Goal: Task Accomplishment & Management: Complete application form

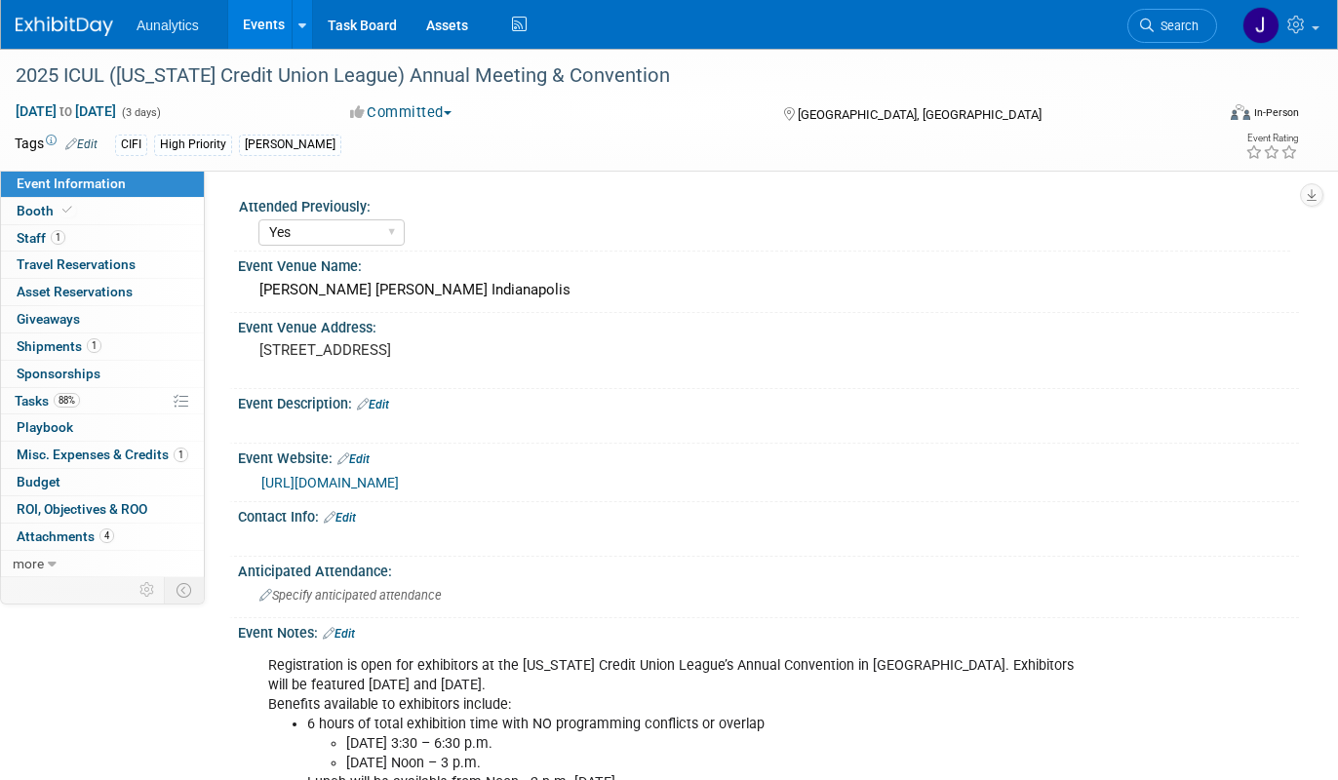
select select "Yes"
click at [280, 30] on link "Events" at bounding box center [263, 24] width 71 height 49
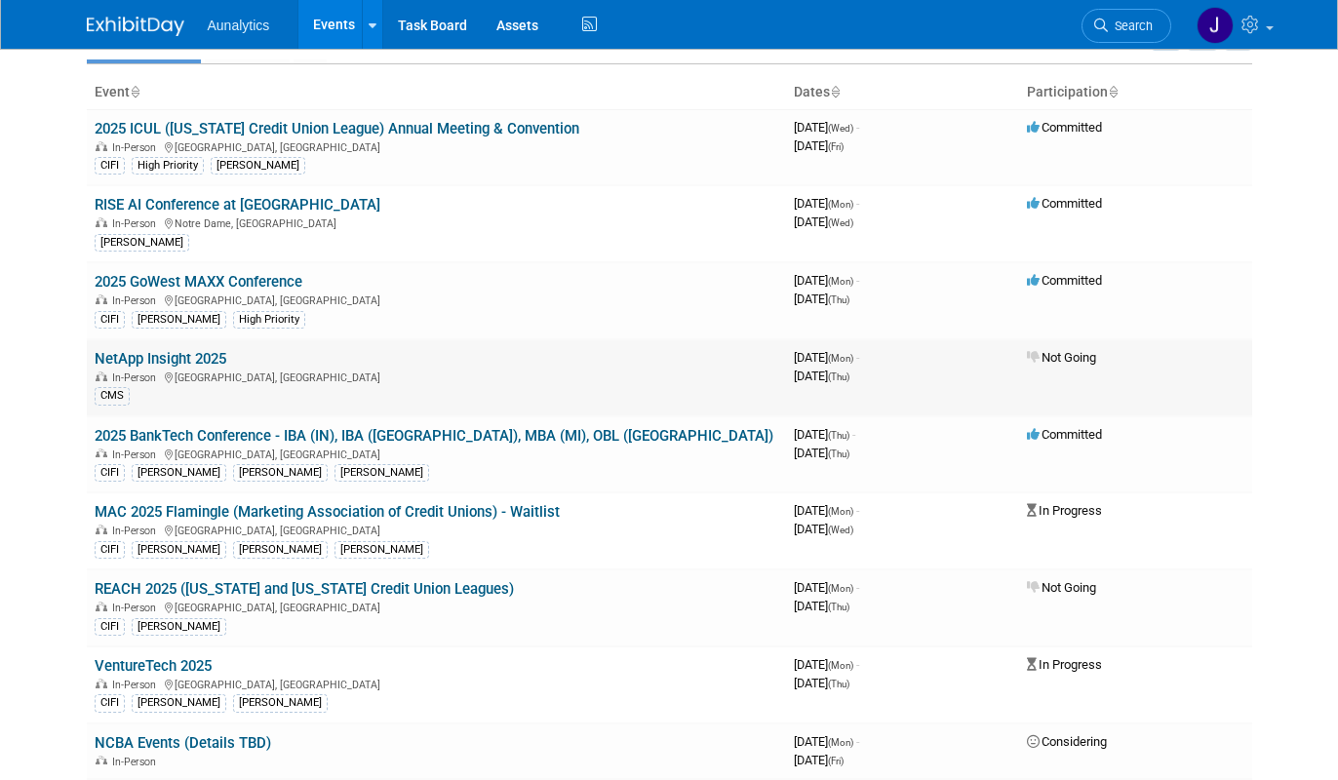
scroll to position [112, 0]
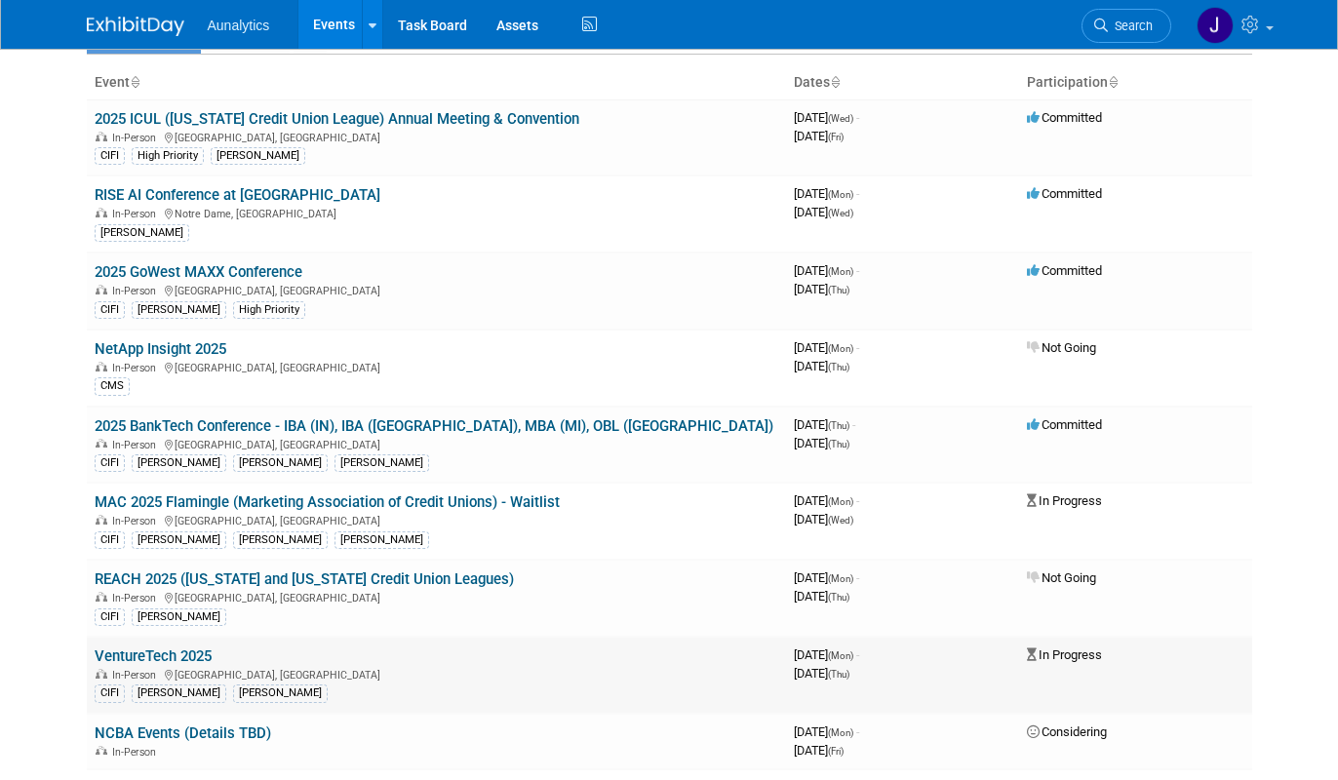
click at [176, 654] on link "VentureTech 2025" at bounding box center [153, 657] width 117 height 18
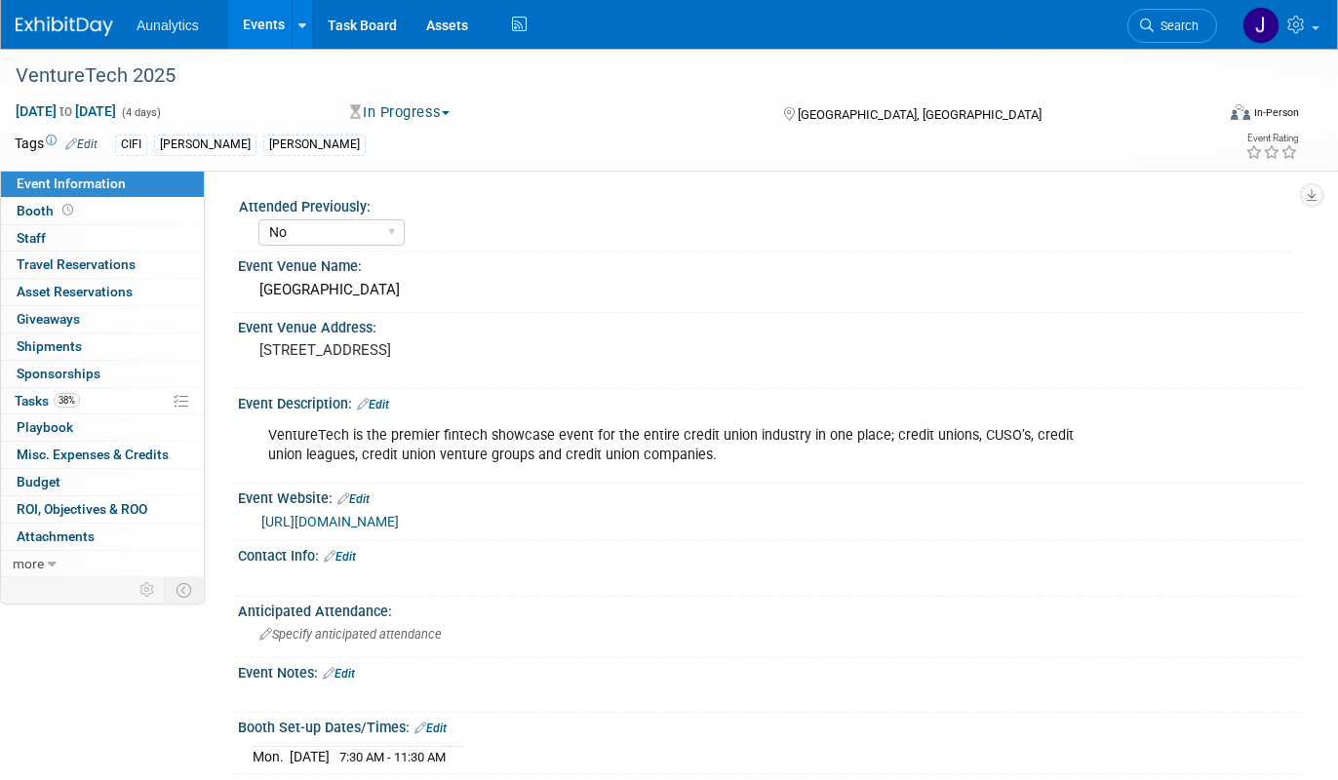
select select "No"
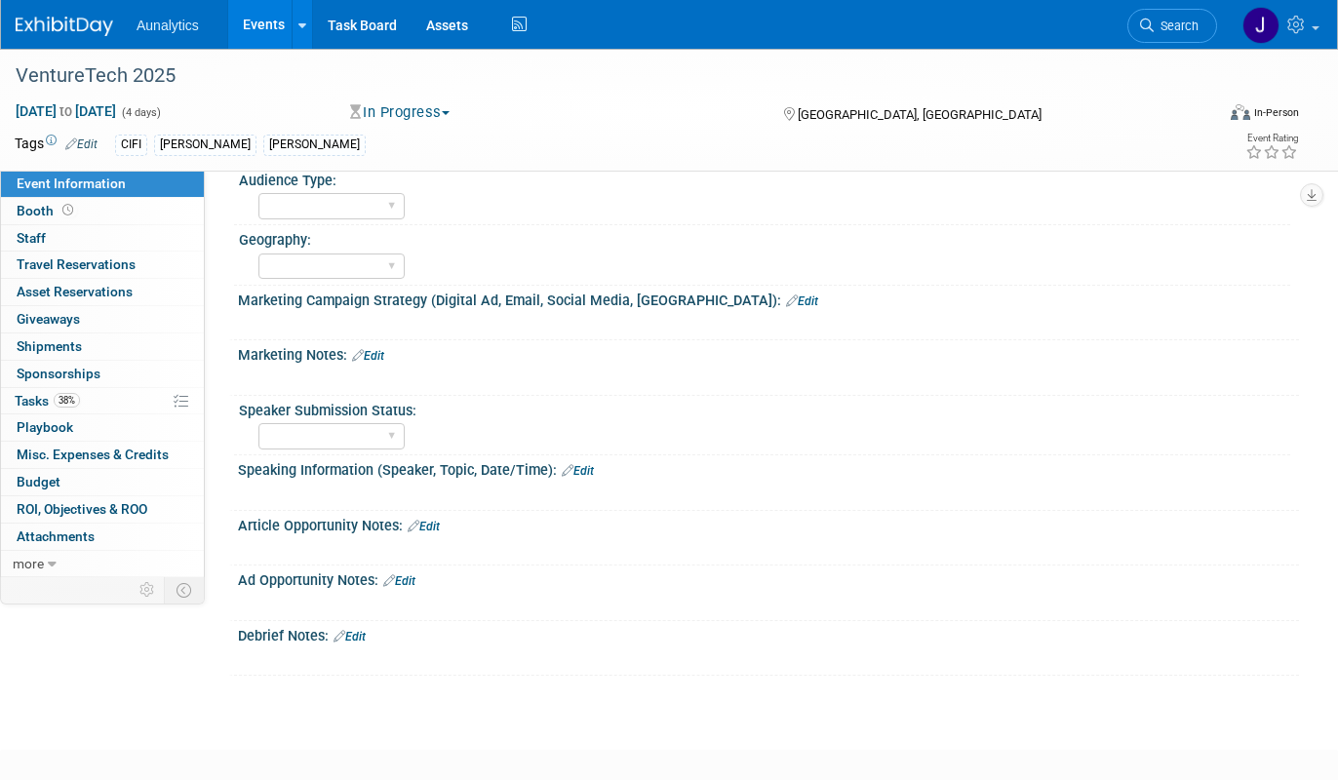
scroll to position [1122, 0]
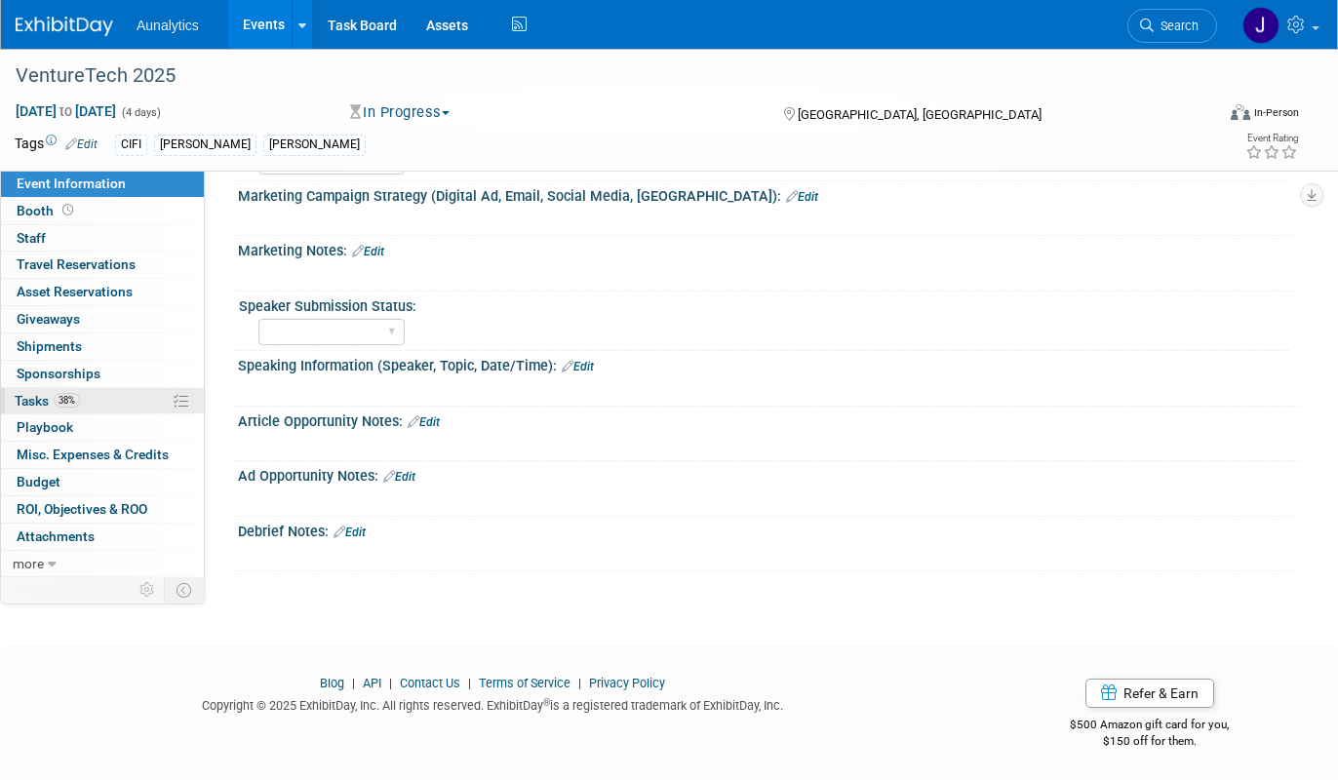
click at [98, 409] on link "38% Tasks 38%" at bounding box center [102, 401] width 203 height 26
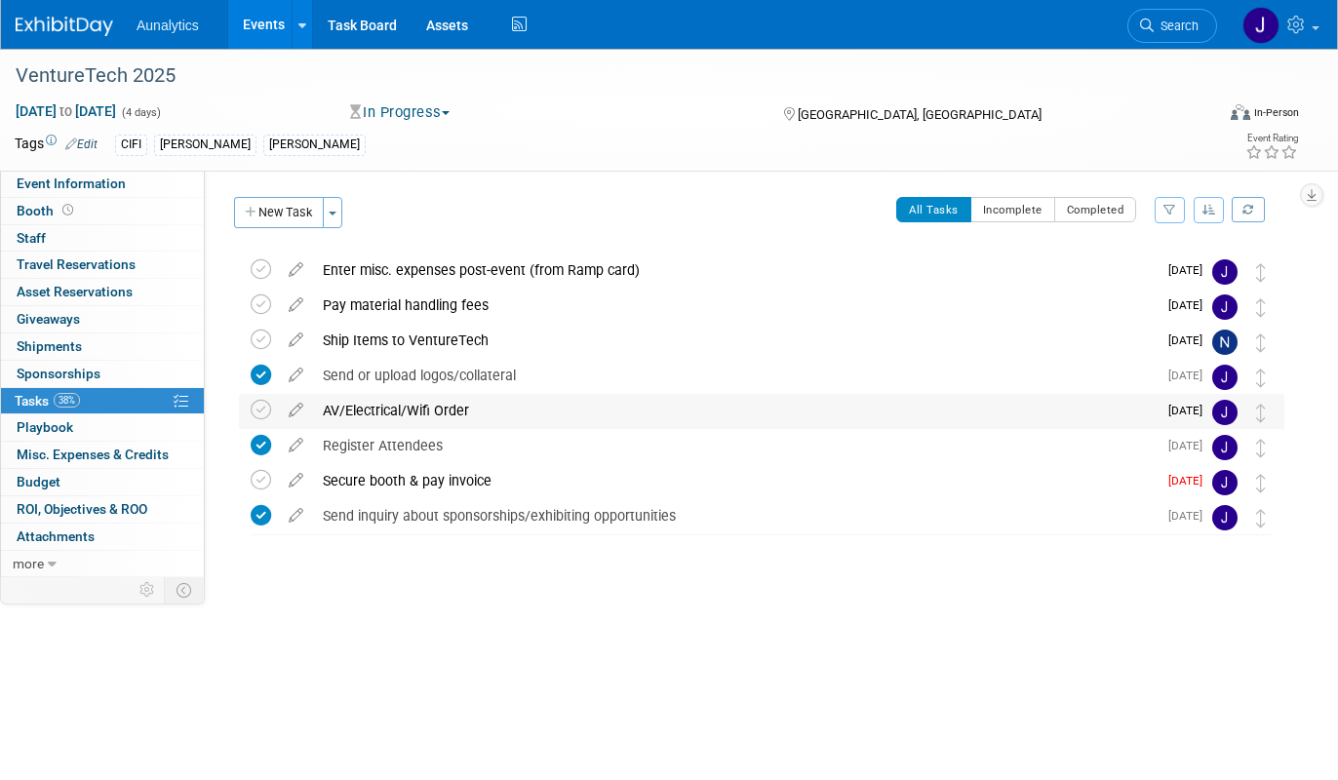
click at [371, 412] on div "AV/Electrical/Wifi Order" at bounding box center [735, 410] width 844 height 33
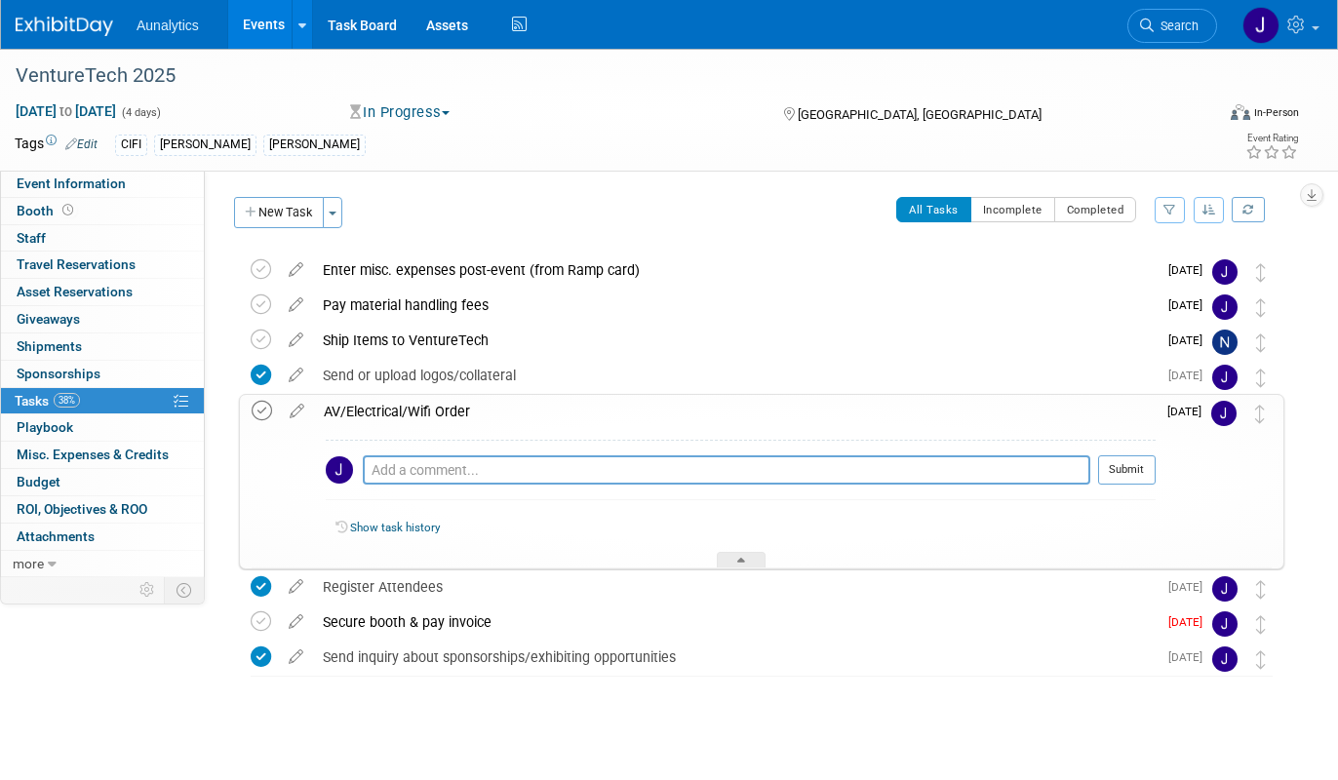
click at [264, 410] on icon at bounding box center [262, 411] width 20 height 20
click at [93, 210] on link "Booth" at bounding box center [102, 211] width 203 height 26
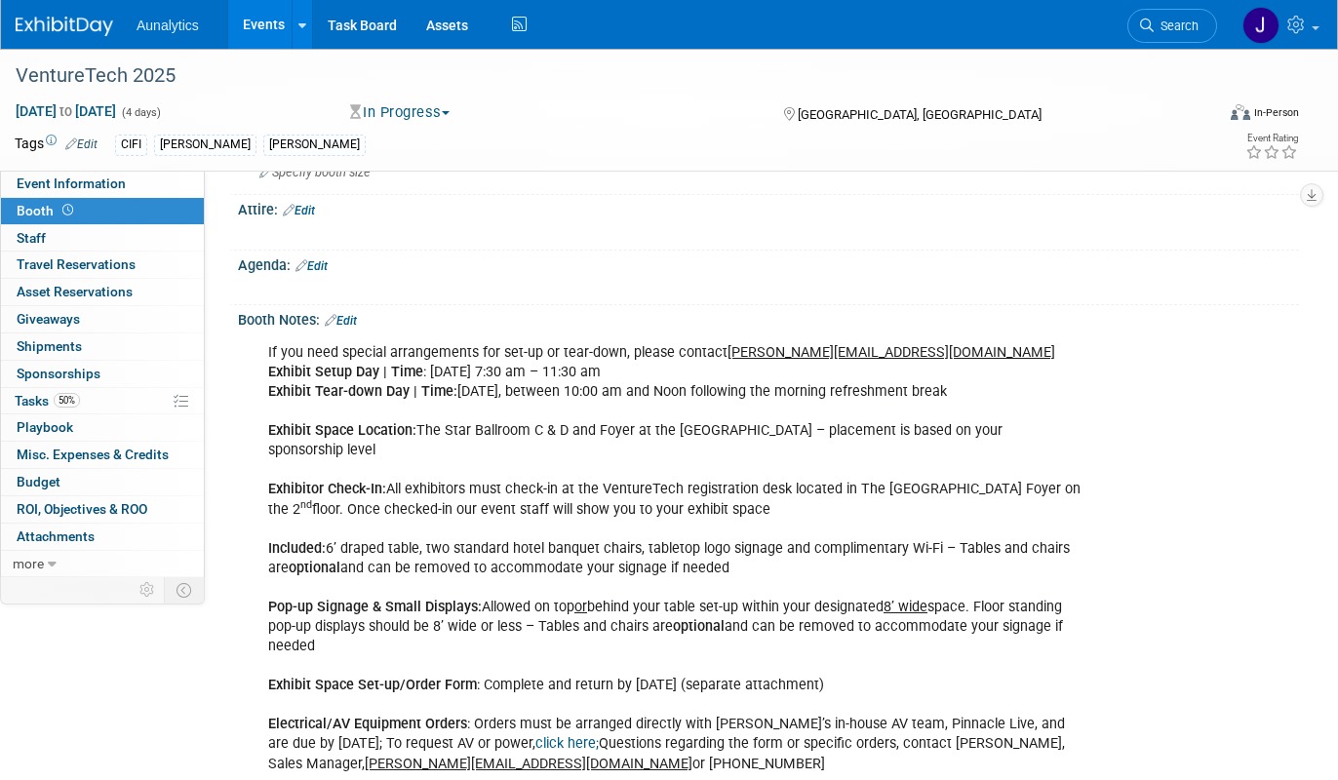
scroll to position [470, 0]
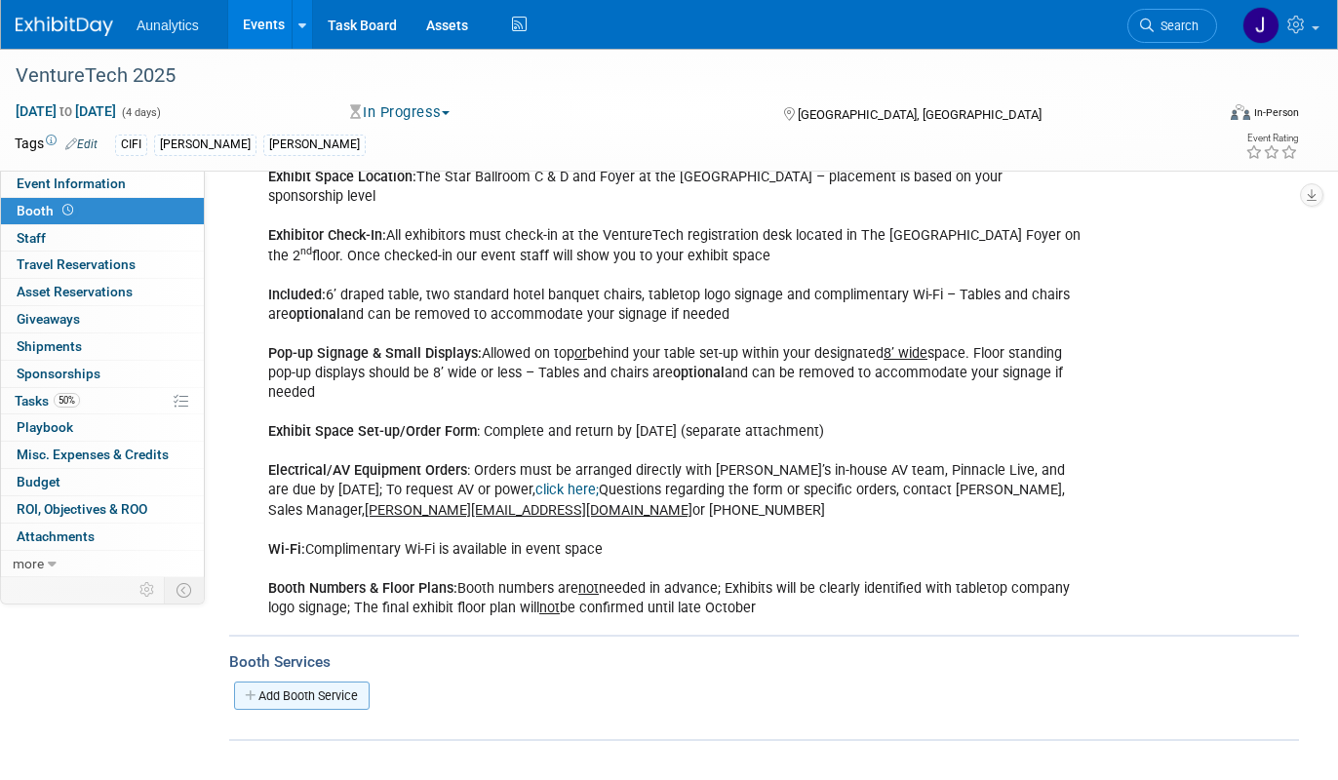
click at [297, 690] on link "Add Booth Service" at bounding box center [302, 696] width 136 height 28
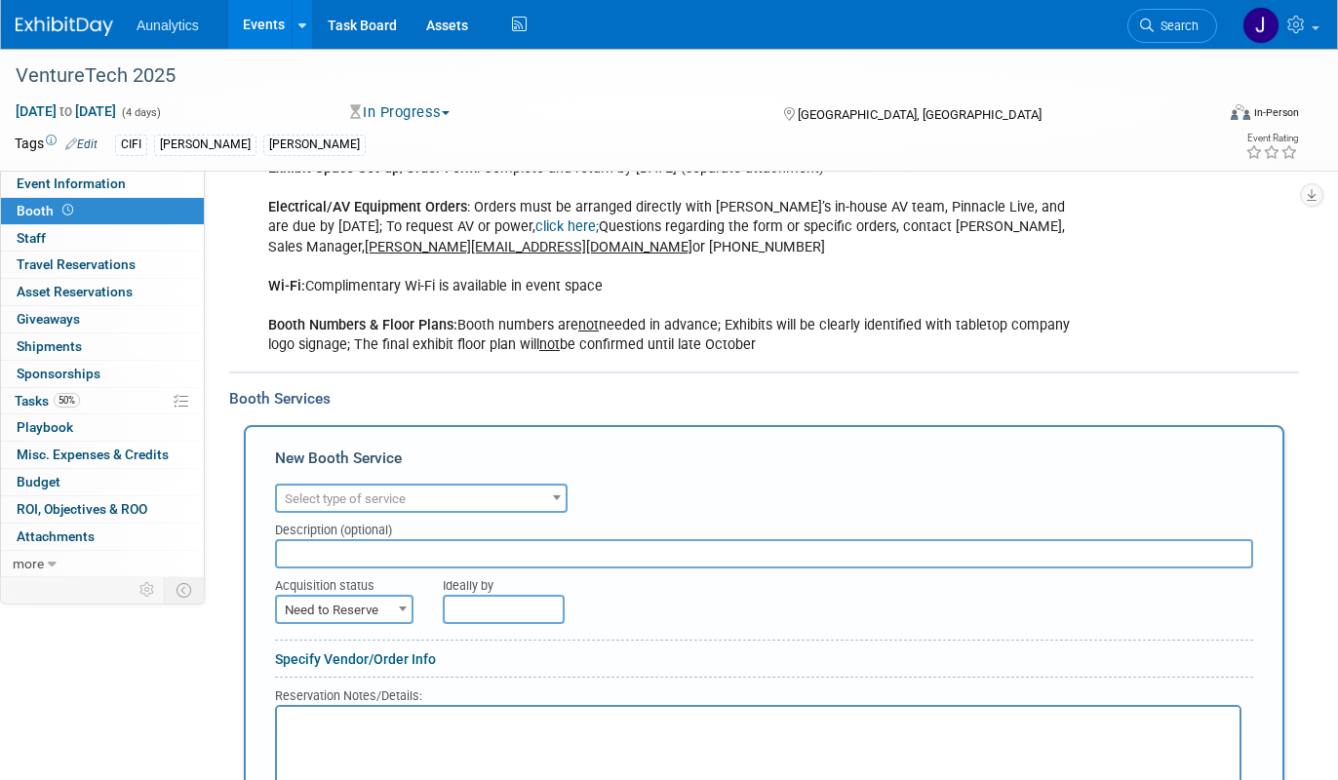
scroll to position [867, 0]
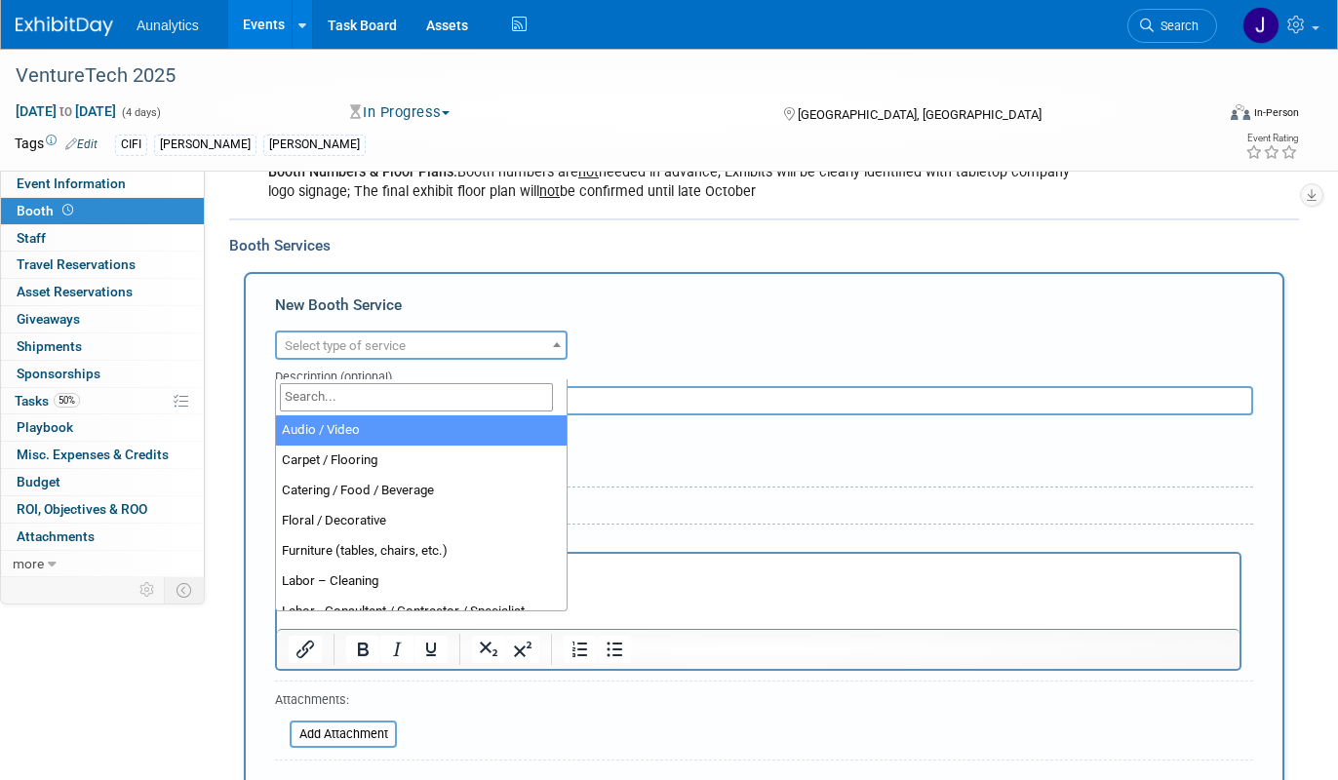
click at [381, 349] on span "Select type of service" at bounding box center [421, 345] width 293 height 29
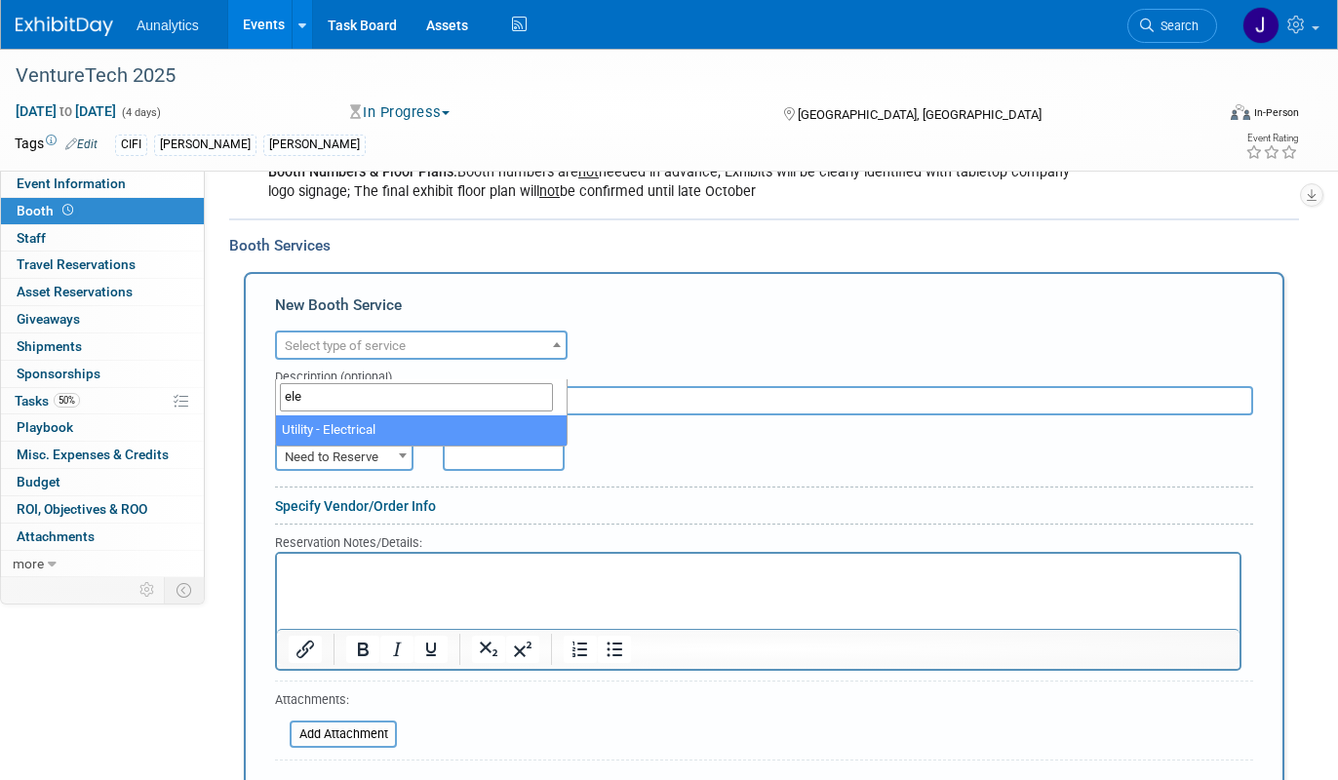
type input "ele"
select select "8"
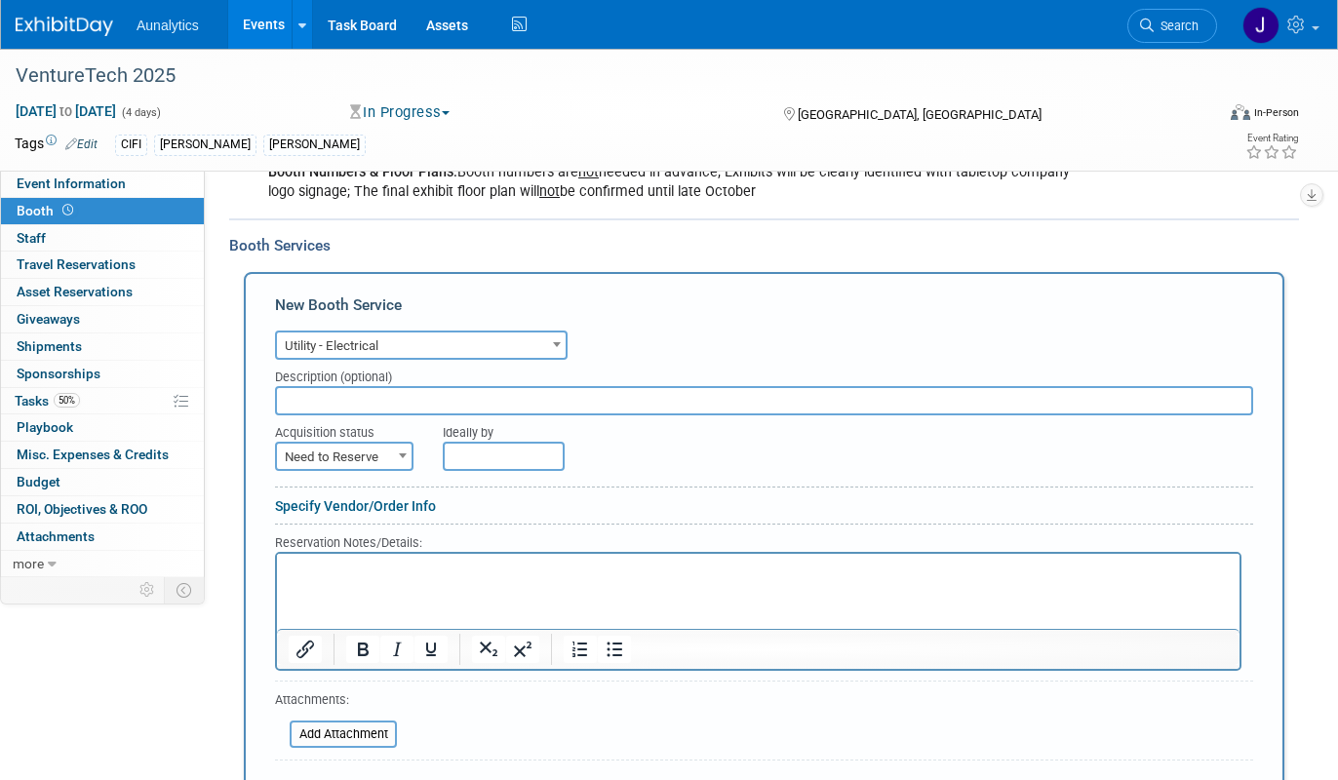
click at [352, 471] on span "Need to Reserve" at bounding box center [344, 457] width 135 height 27
select select "2"
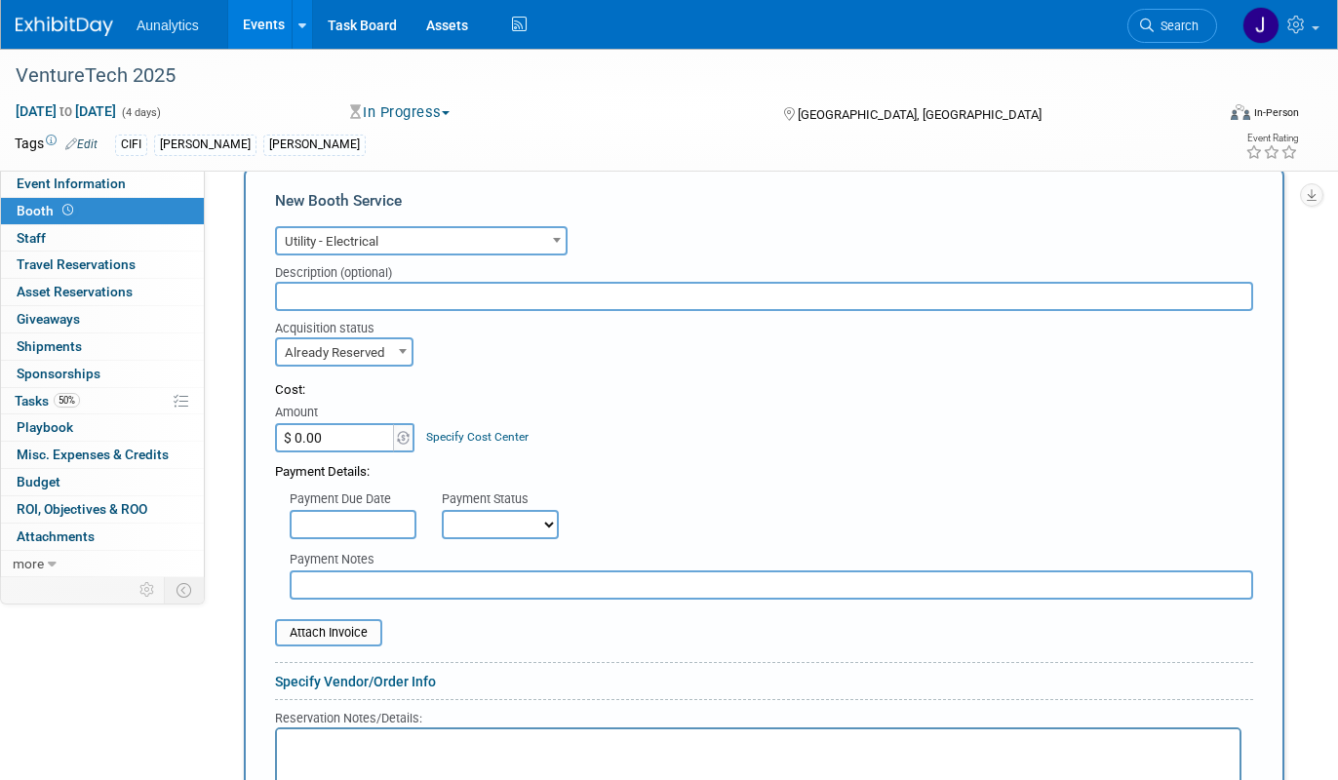
scroll to position [981, 0]
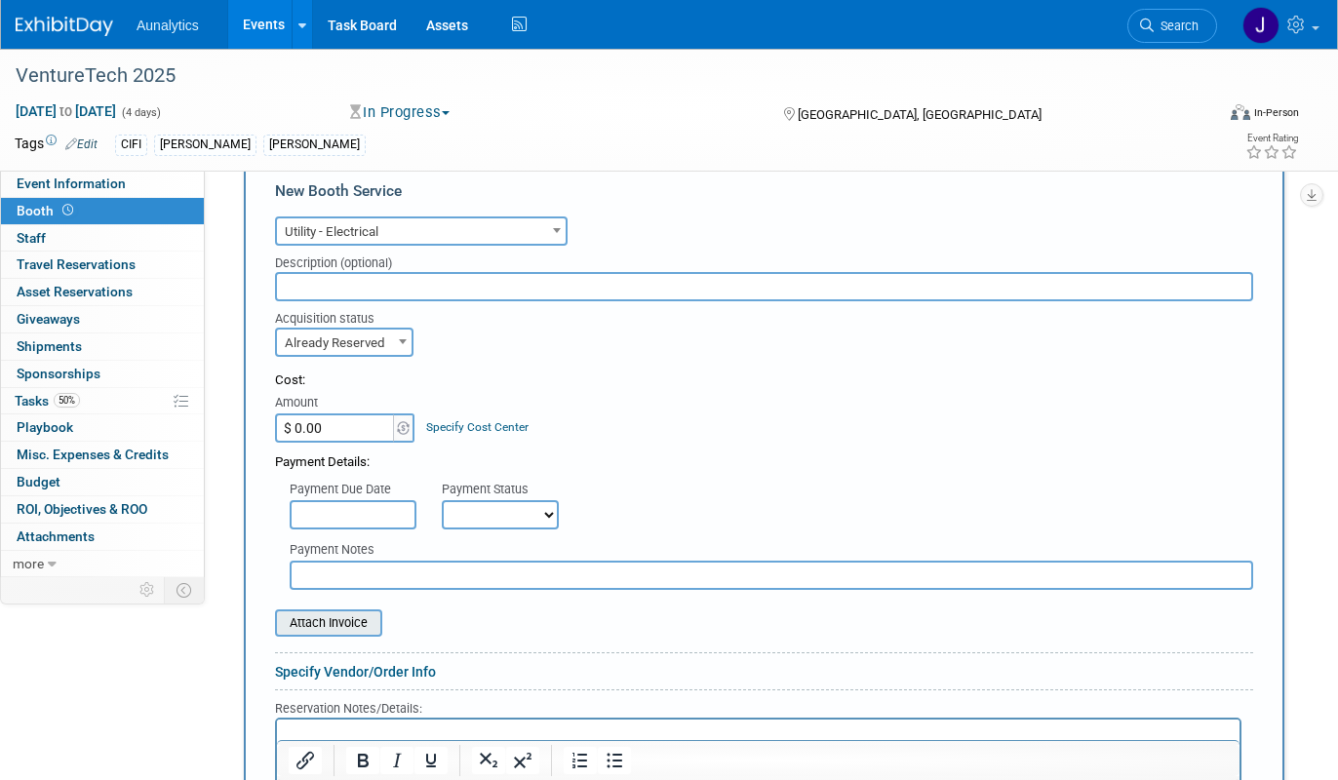
click at [343, 635] on input "file" at bounding box center [264, 622] width 232 height 23
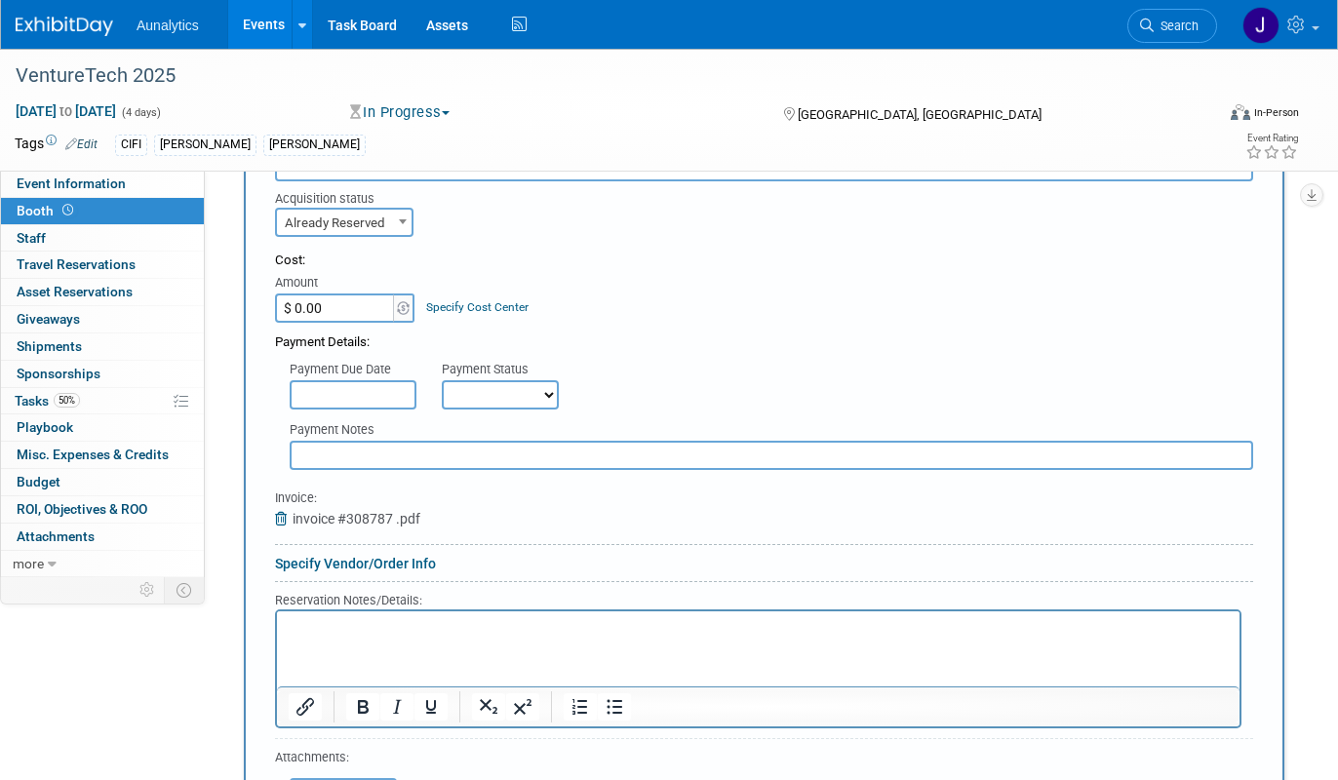
scroll to position [1114, 0]
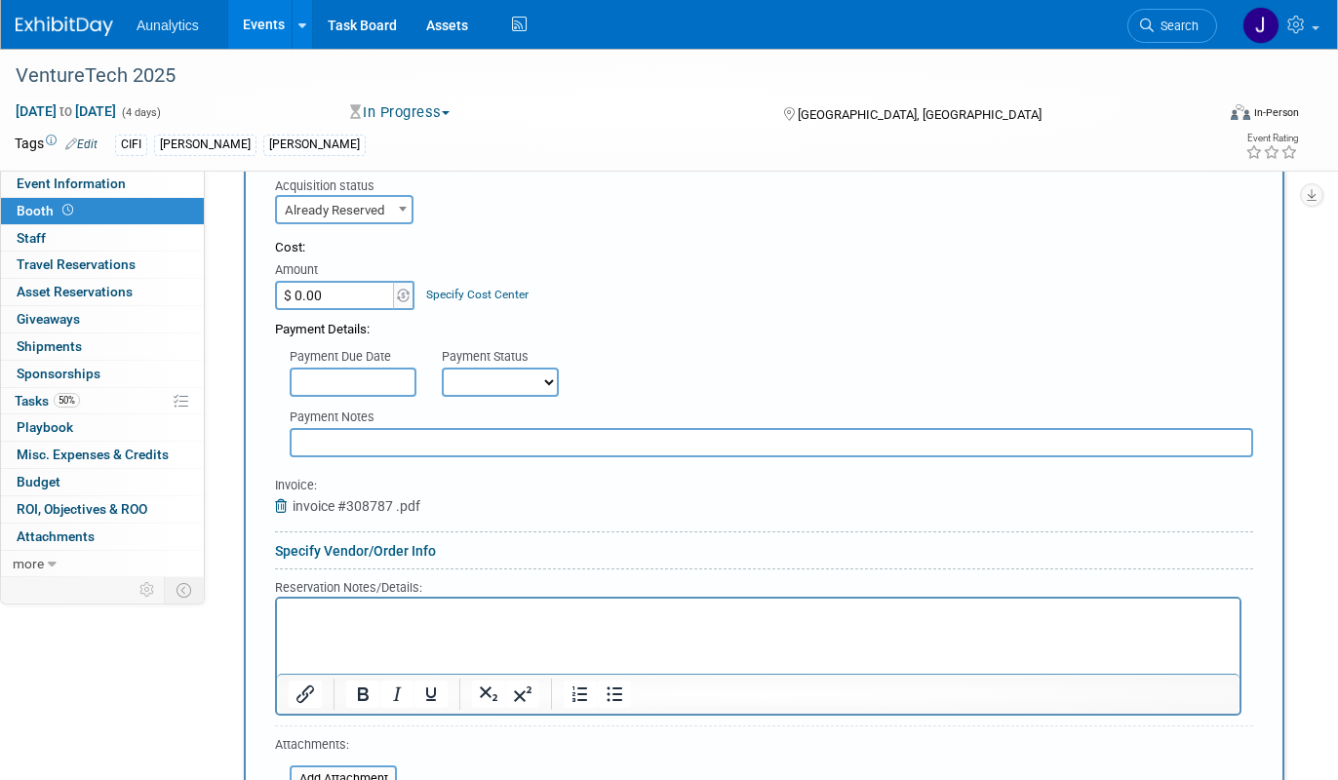
click at [374, 331] on div "Payment Details:" at bounding box center [764, 324] width 978 height 29
click at [372, 310] on input "$ 0.00" at bounding box center [336, 295] width 122 height 29
paste input "551.59"
type input "$ 551.59"
click at [515, 224] on div "Acquisition status Need to Reserve Already Reserved Already Reserved Ideally by" at bounding box center [763, 197] width 1007 height 56
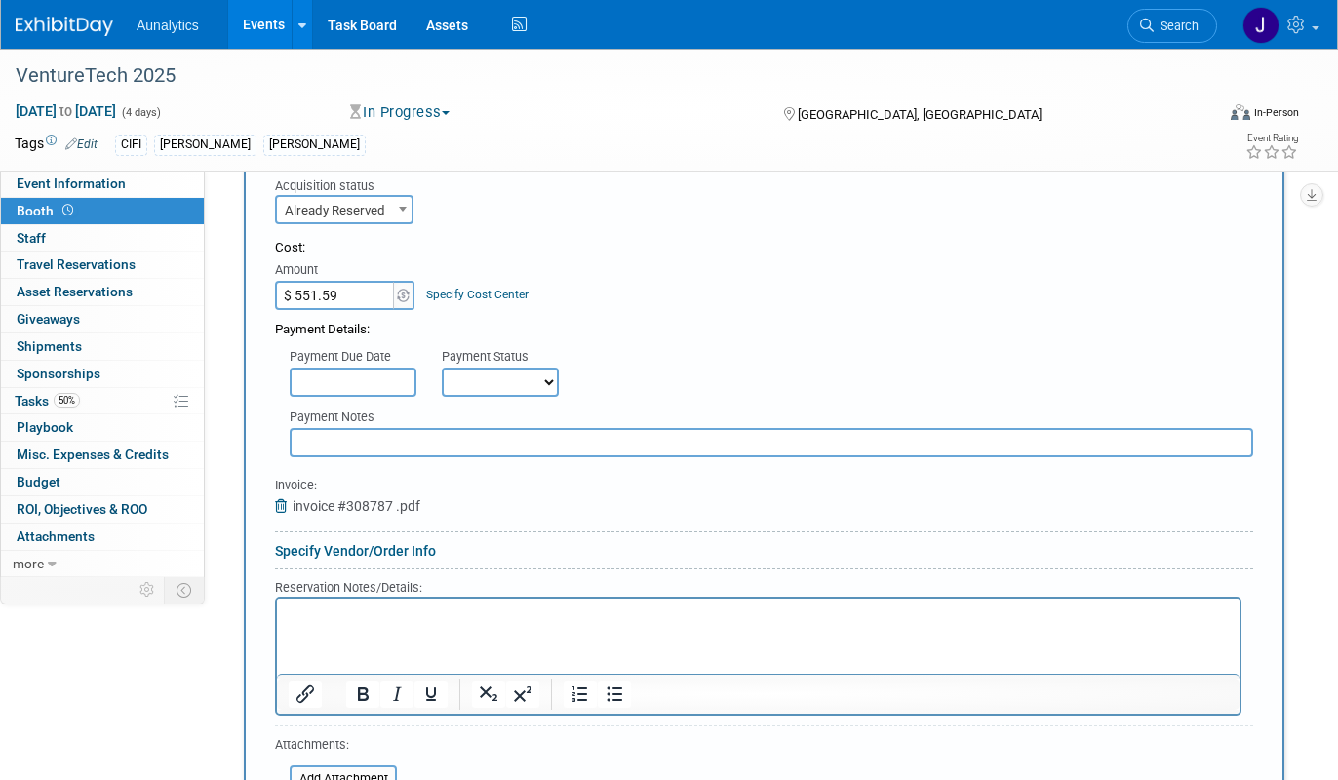
click at [525, 397] on select "Not Paid Yet Partially Paid Paid in Full" at bounding box center [500, 382] width 117 height 29
select select "1"
click at [442, 386] on select "Not Paid Yet Partially Paid Paid in Full" at bounding box center [500, 382] width 117 height 29
click at [383, 397] on input "text" at bounding box center [353, 382] width 127 height 29
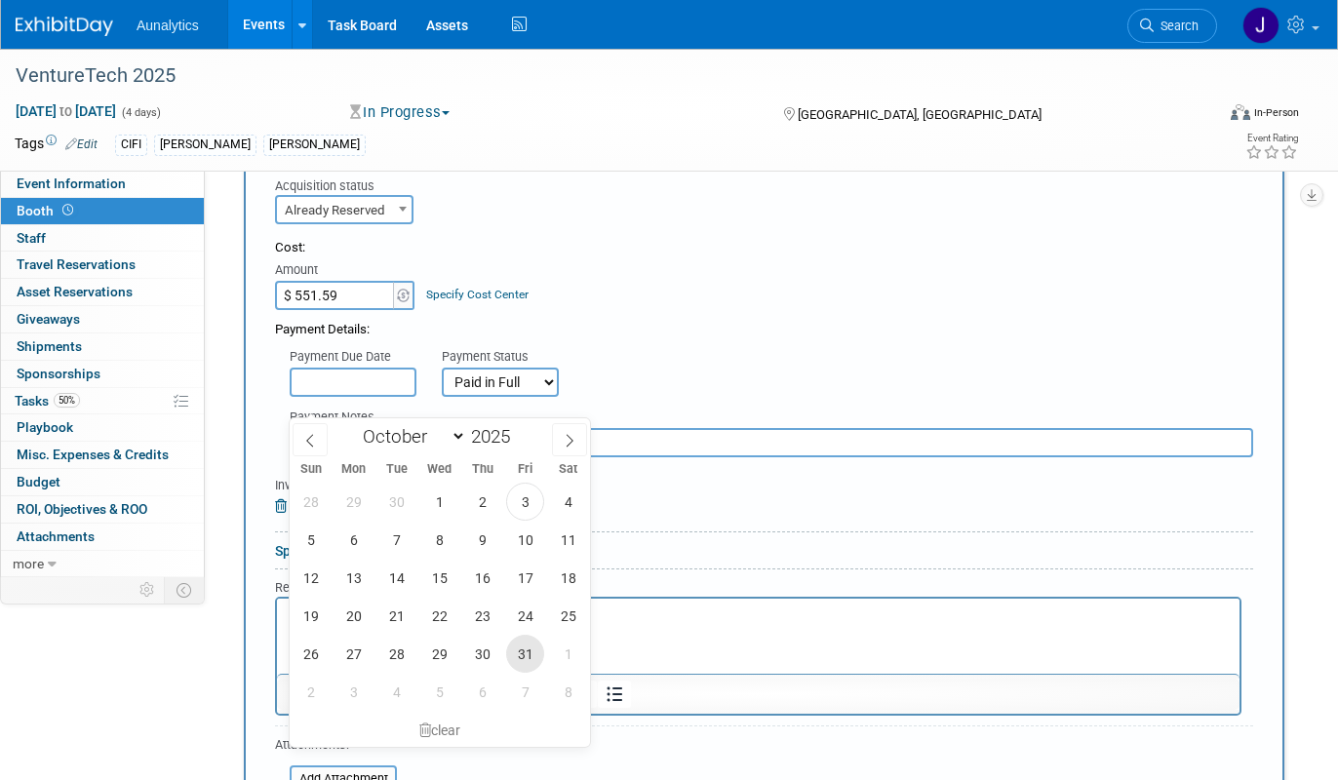
click at [526, 654] on span "31" at bounding box center [525, 654] width 38 height 38
type input "Oct 31, 2025"
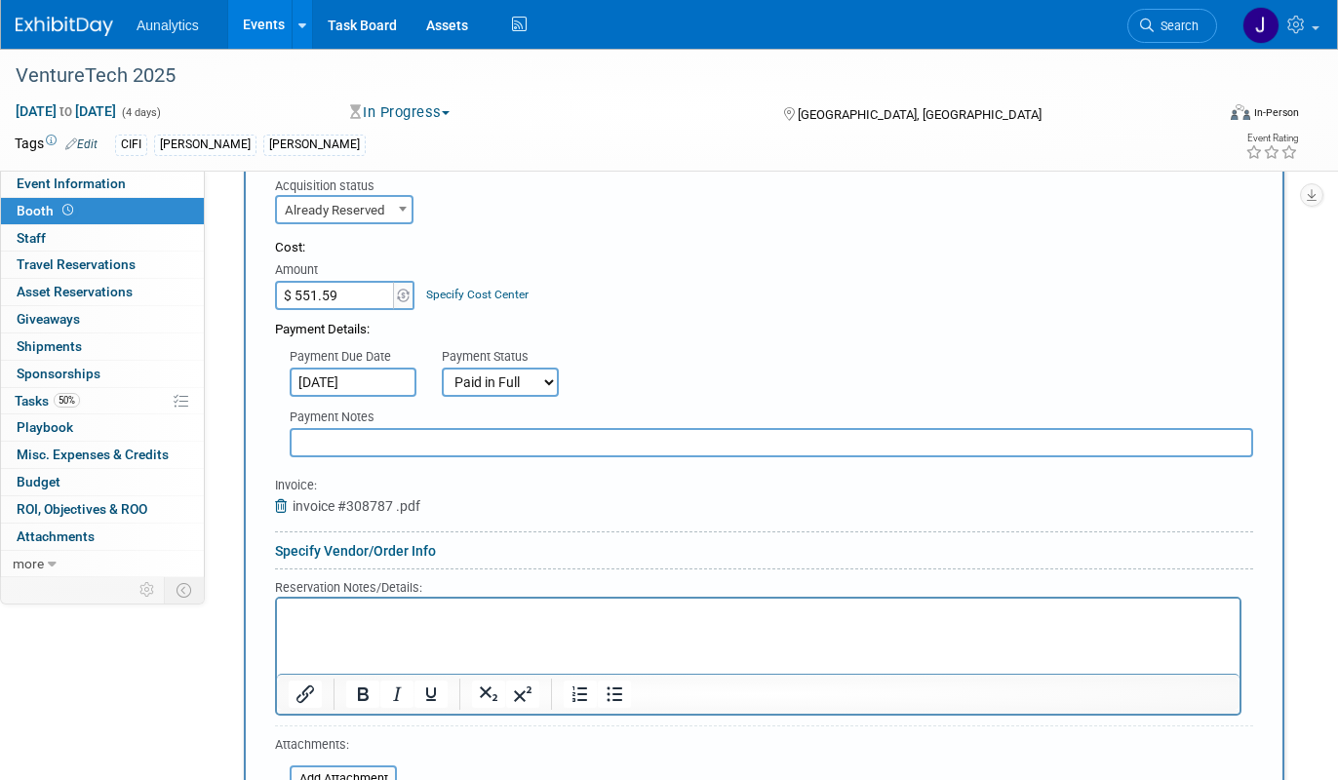
click at [648, 372] on div "Payment Due Date Oct 31, 2025 Payment Status Not Paid Yet Partially Paid Paid i…" at bounding box center [763, 368] width 1007 height 58
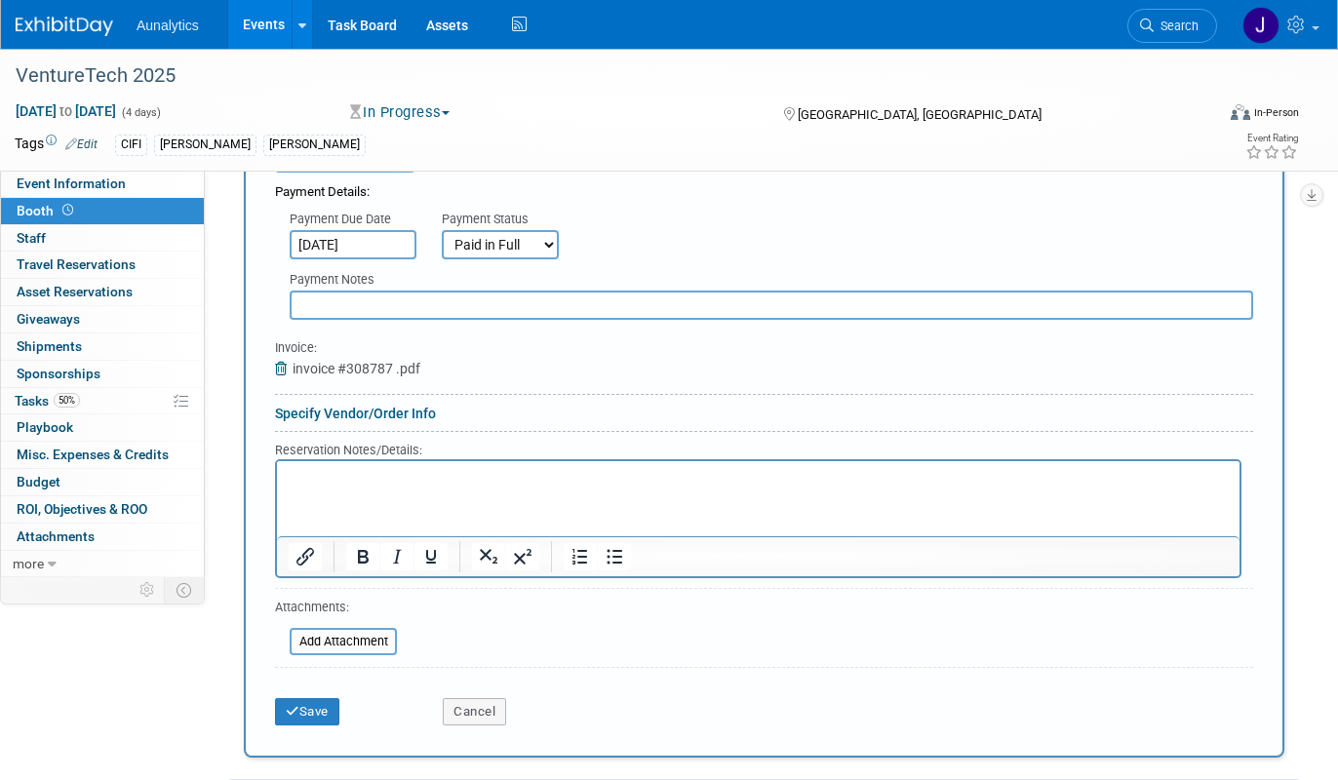
scroll to position [1275, 0]
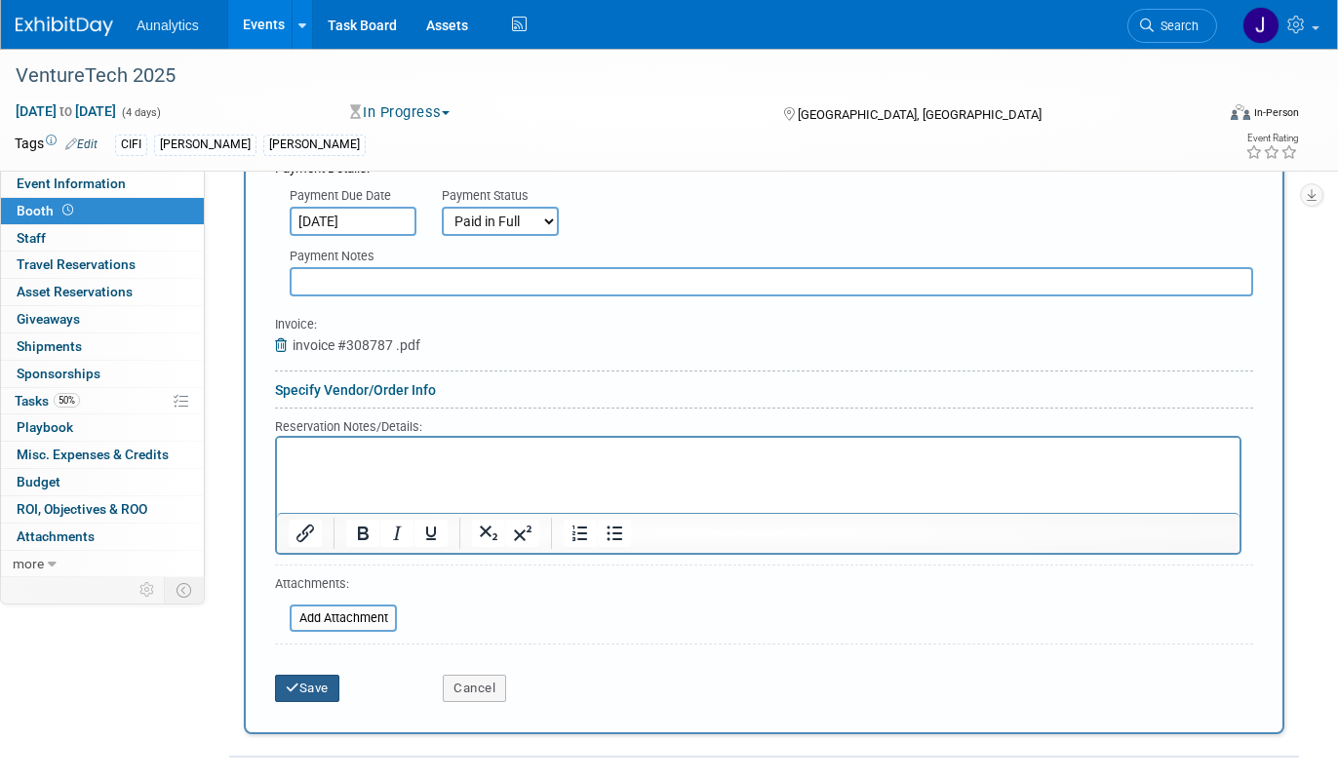
click at [317, 702] on button "Save" at bounding box center [307, 688] width 64 height 27
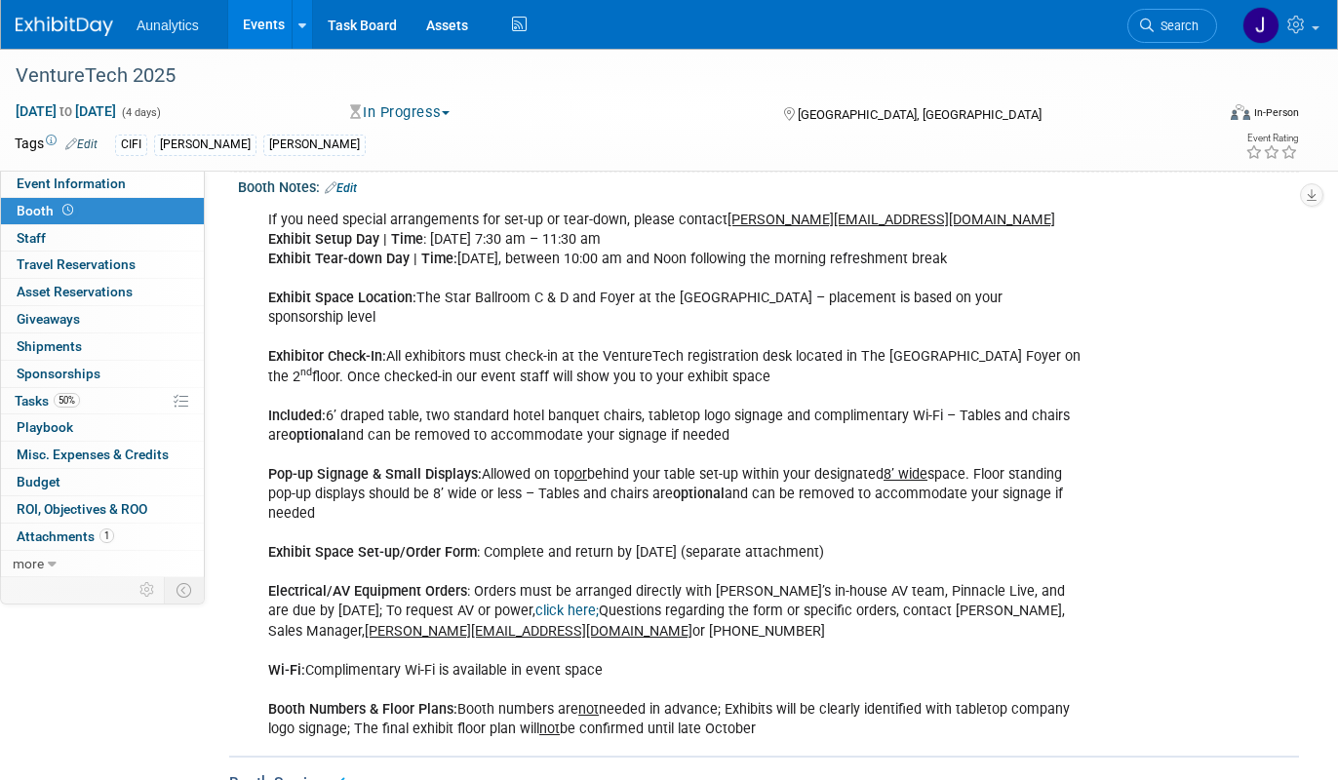
scroll to position [0, 0]
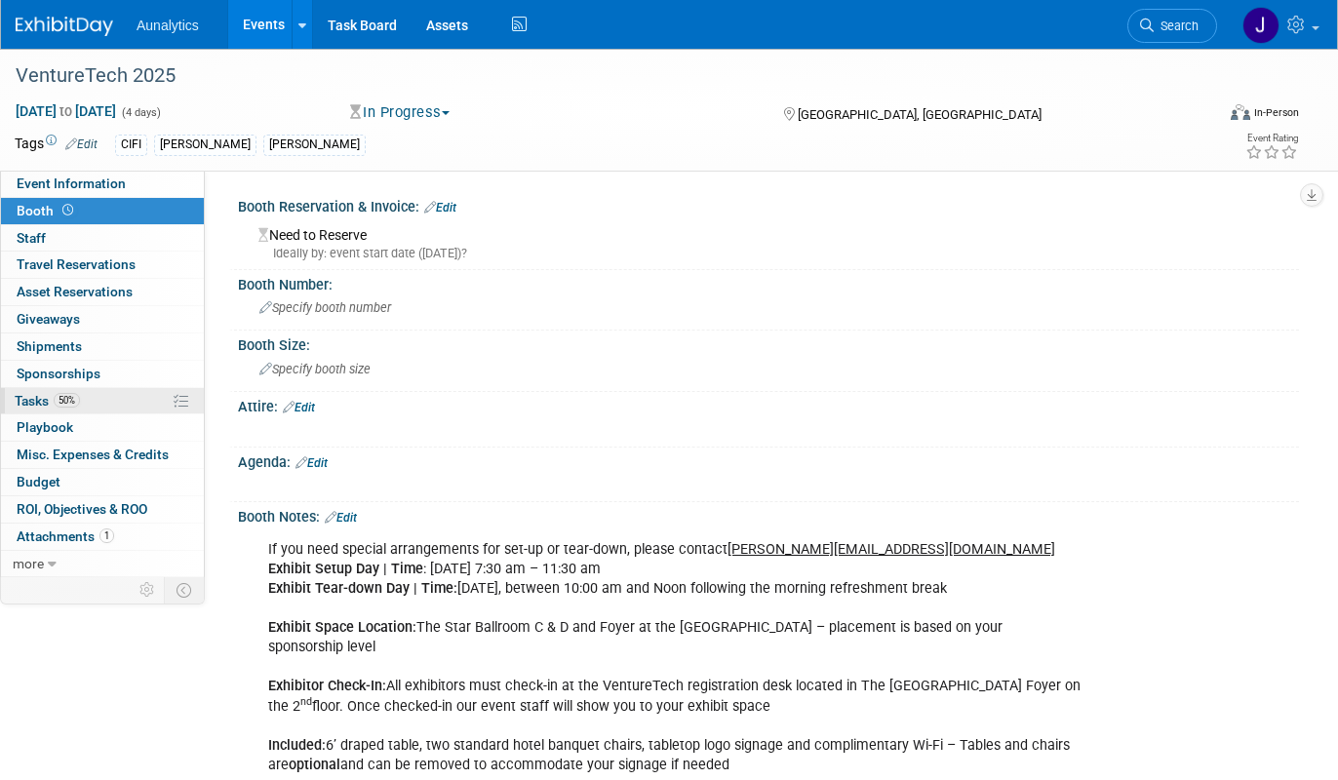
click at [99, 401] on link "50% Tasks 50%" at bounding box center [102, 401] width 203 height 26
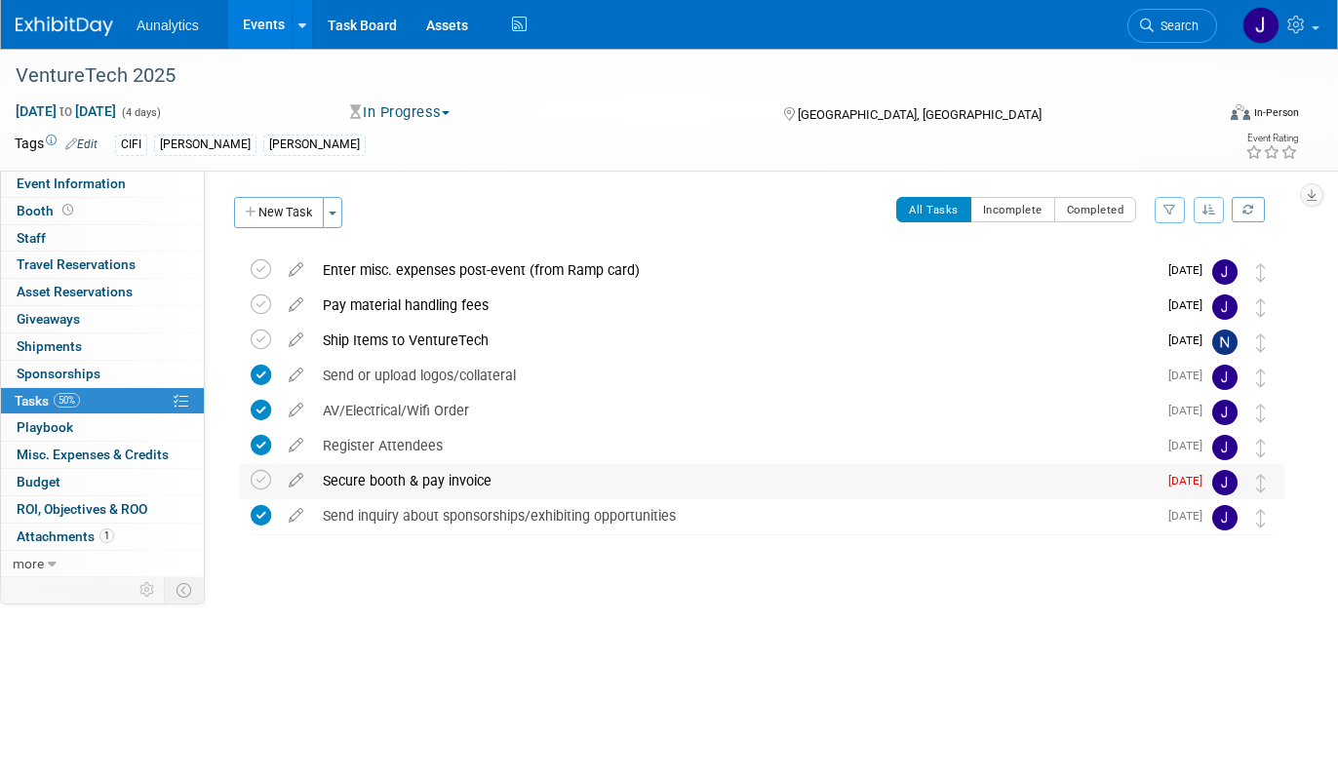
click at [422, 479] on div "Secure booth & pay invoice" at bounding box center [735, 480] width 844 height 33
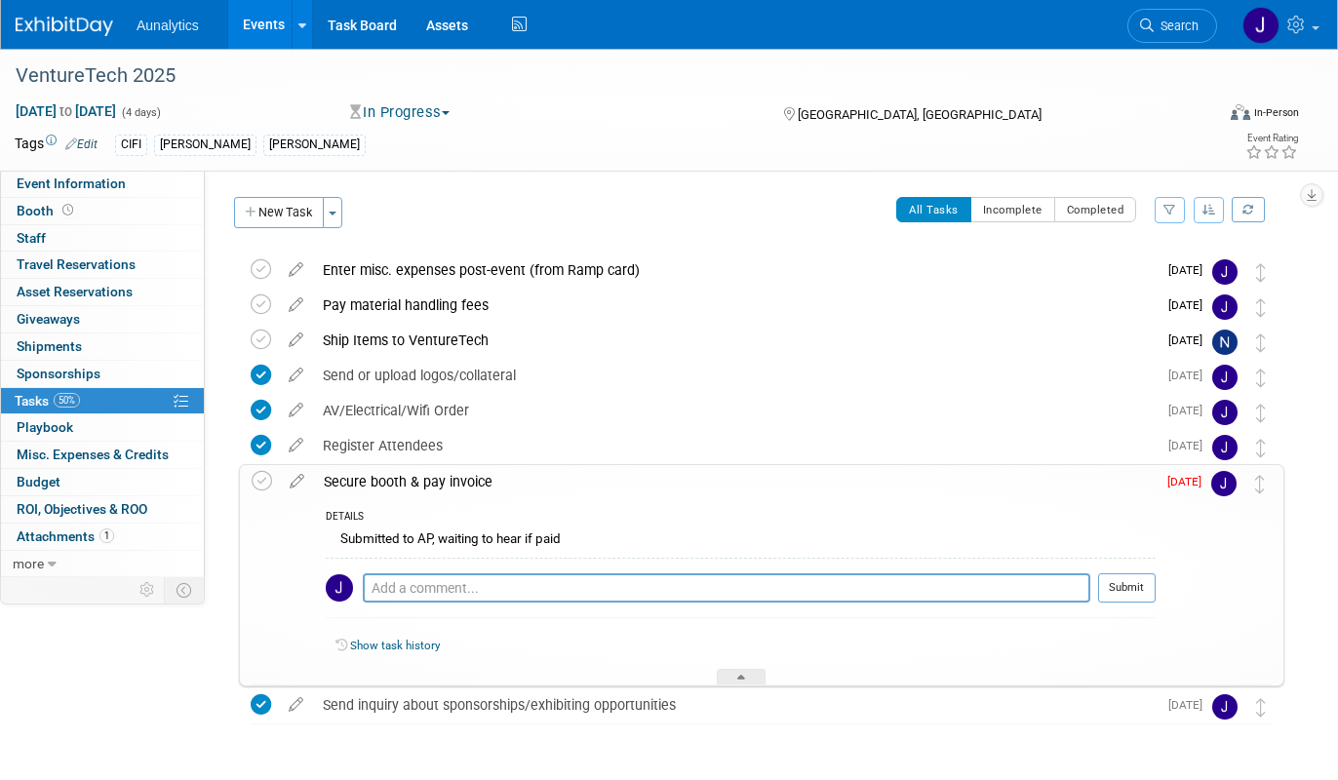
click at [605, 175] on div "Attended Previously: Yes No Unsure Event Venue Name: Omni Frisco Hotel Event Ve…" at bounding box center [752, 374] width 1094 height 407
